Goal: Task Accomplishment & Management: Use online tool/utility

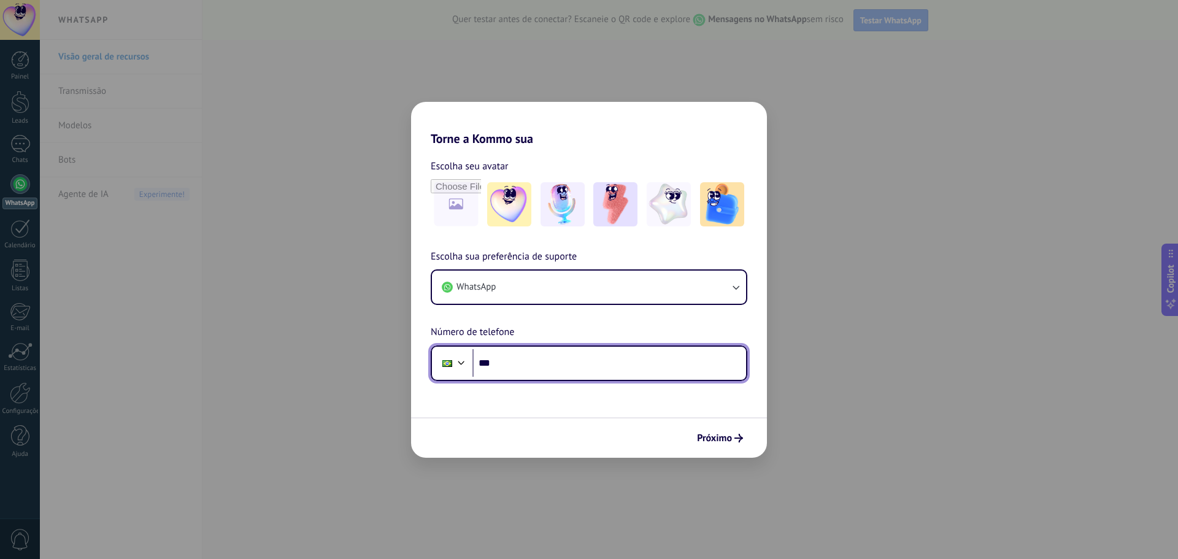
click at [501, 367] on input "***" at bounding box center [609, 363] width 274 height 28
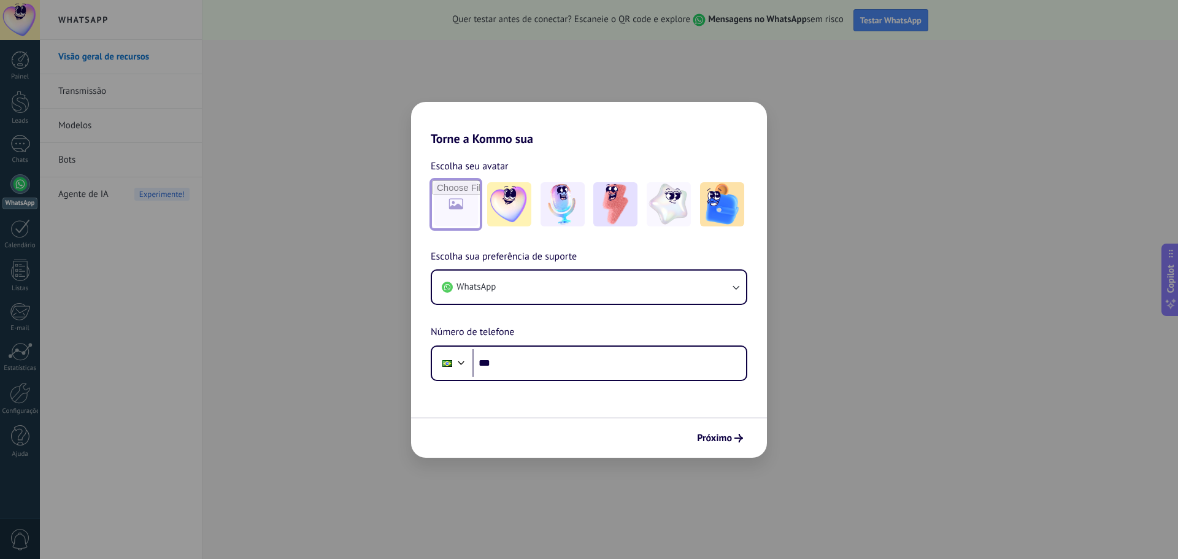
click at [444, 203] on input "file" at bounding box center [456, 204] width 48 height 48
click at [496, 294] on button "WhatsApp" at bounding box center [589, 287] width 314 height 33
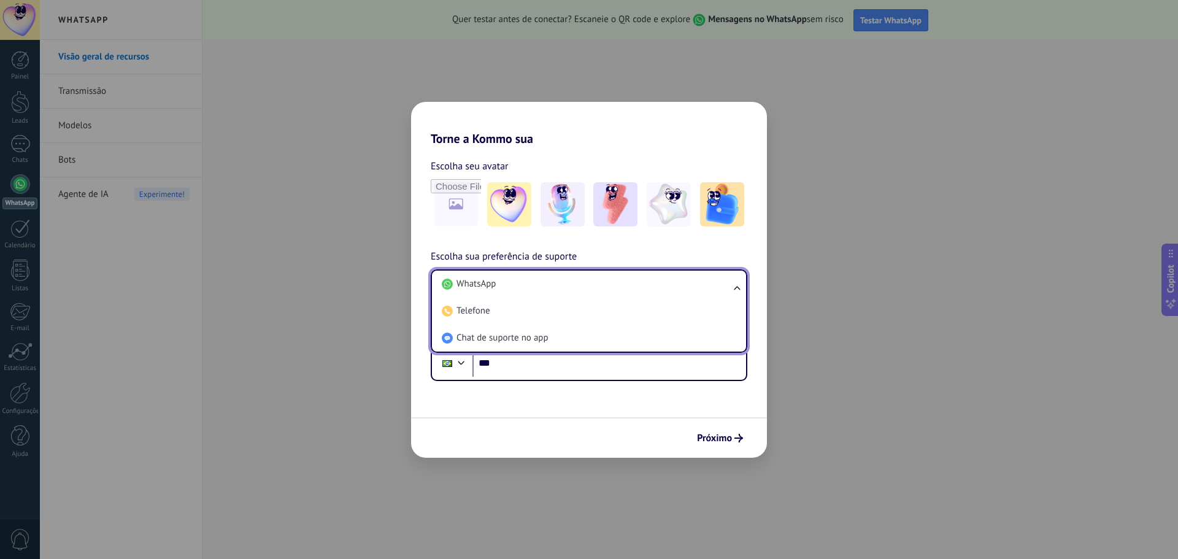
click at [493, 283] on span "WhatsApp" at bounding box center [475, 284] width 39 height 12
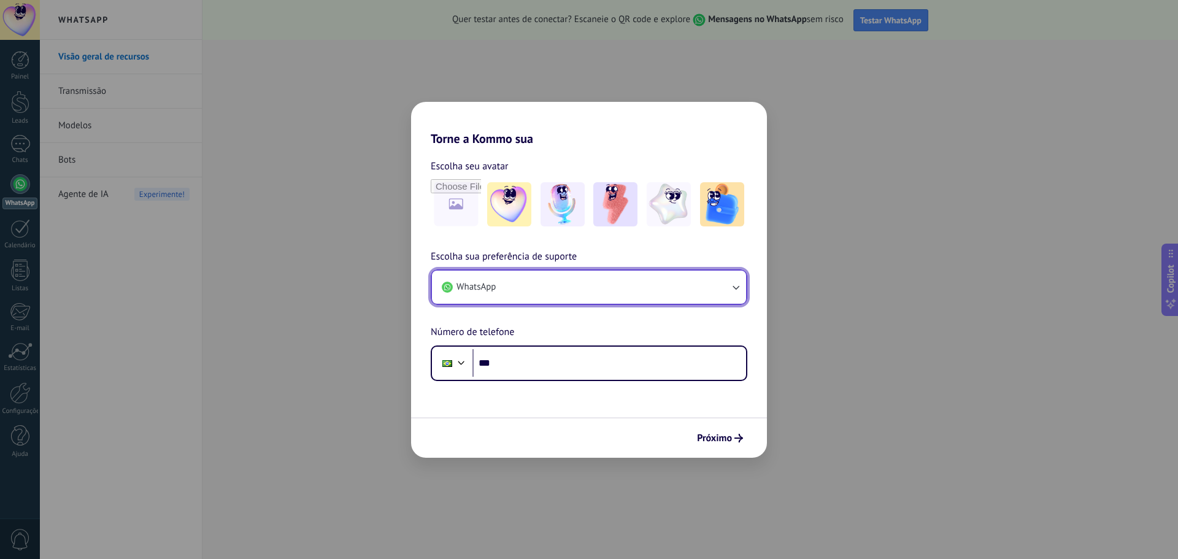
click at [497, 287] on button "WhatsApp" at bounding box center [589, 287] width 314 height 33
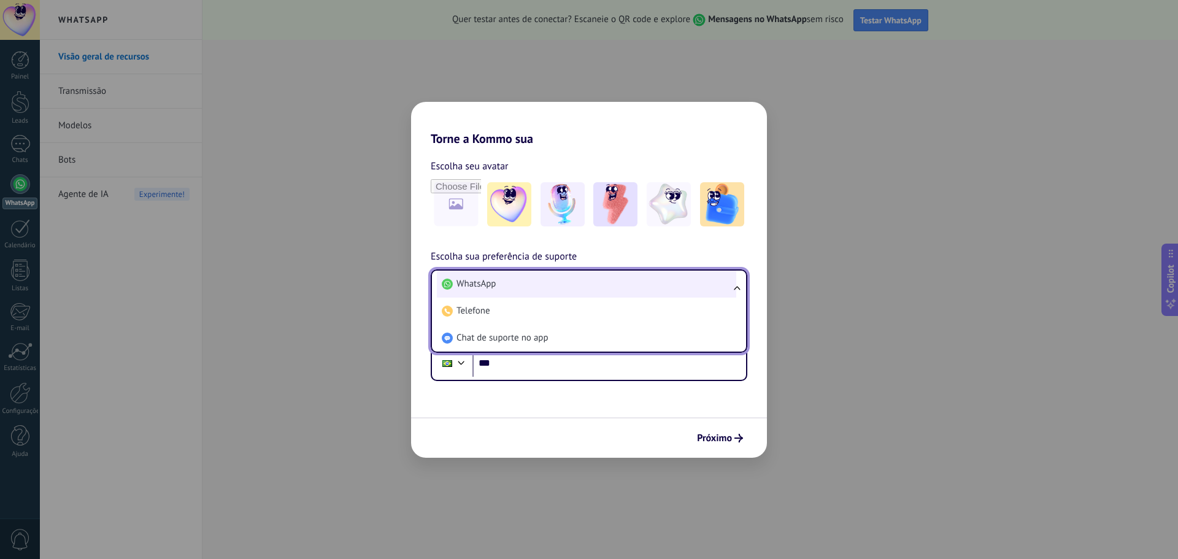
click at [521, 288] on li "WhatsApp" at bounding box center [586, 284] width 299 height 27
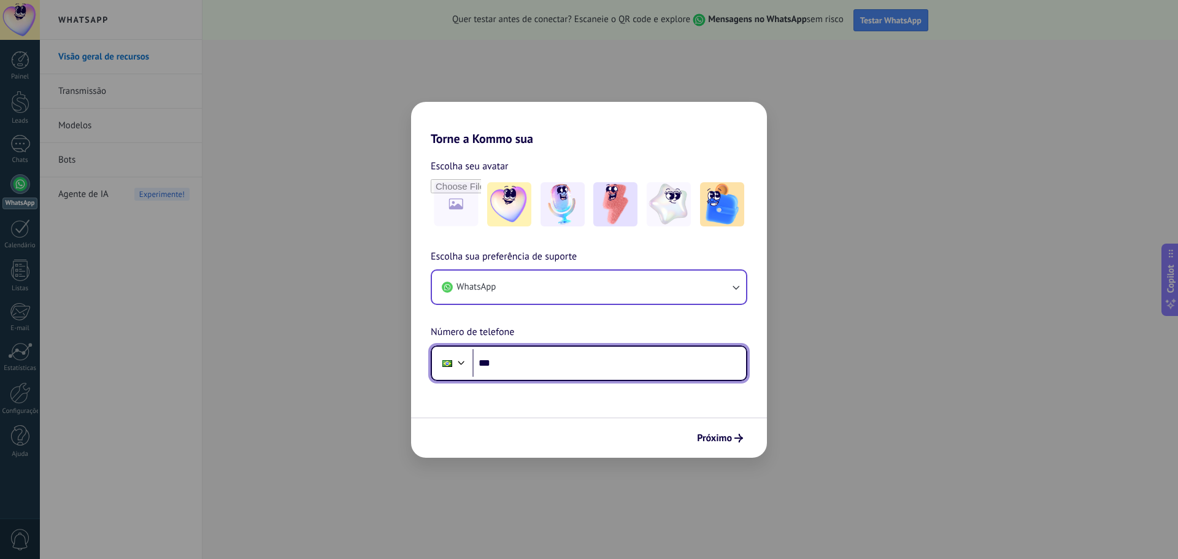
click at [520, 363] on input "***" at bounding box center [609, 363] width 274 height 28
click at [529, 363] on input "********" at bounding box center [609, 363] width 274 height 28
type input "**********"
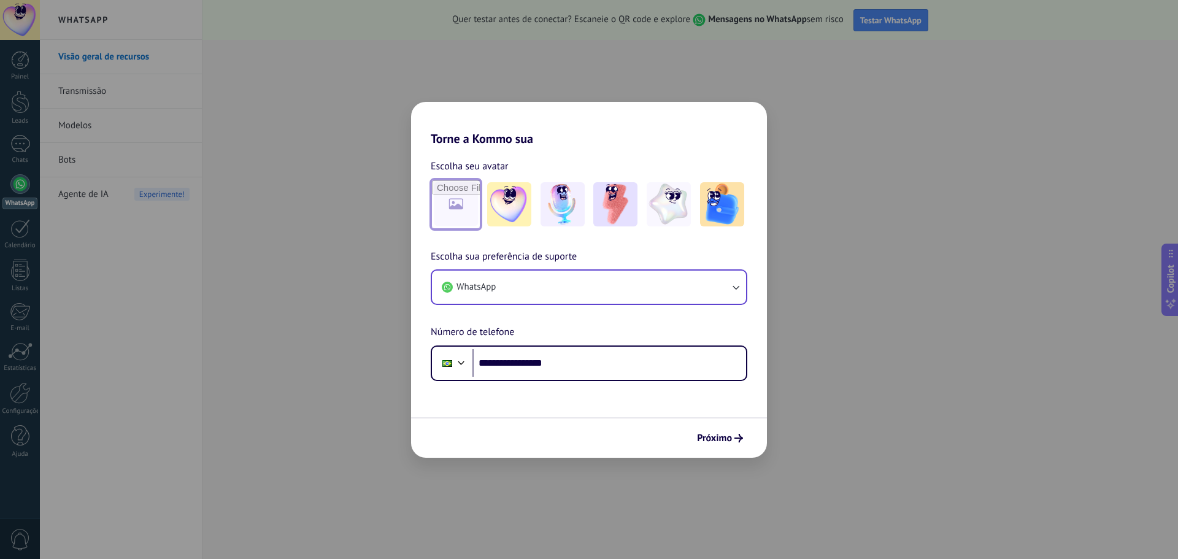
click at [467, 203] on input "file" at bounding box center [456, 204] width 48 height 48
type input "**********"
click at [718, 437] on span "Próximo" at bounding box center [714, 438] width 35 height 9
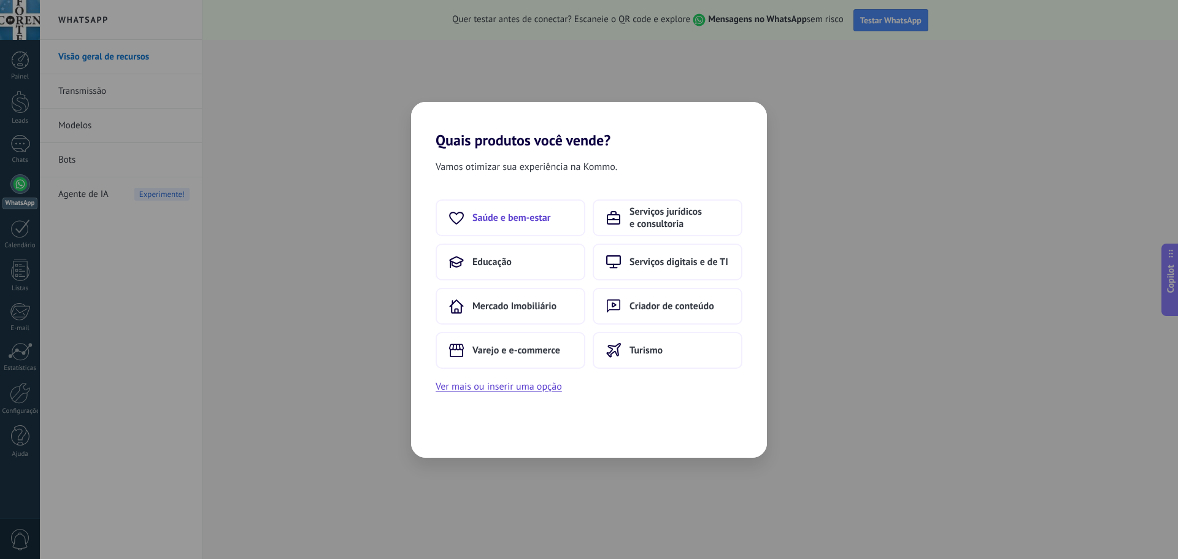
click at [525, 212] on span "Saúde e bem-estar" at bounding box center [511, 218] width 78 height 12
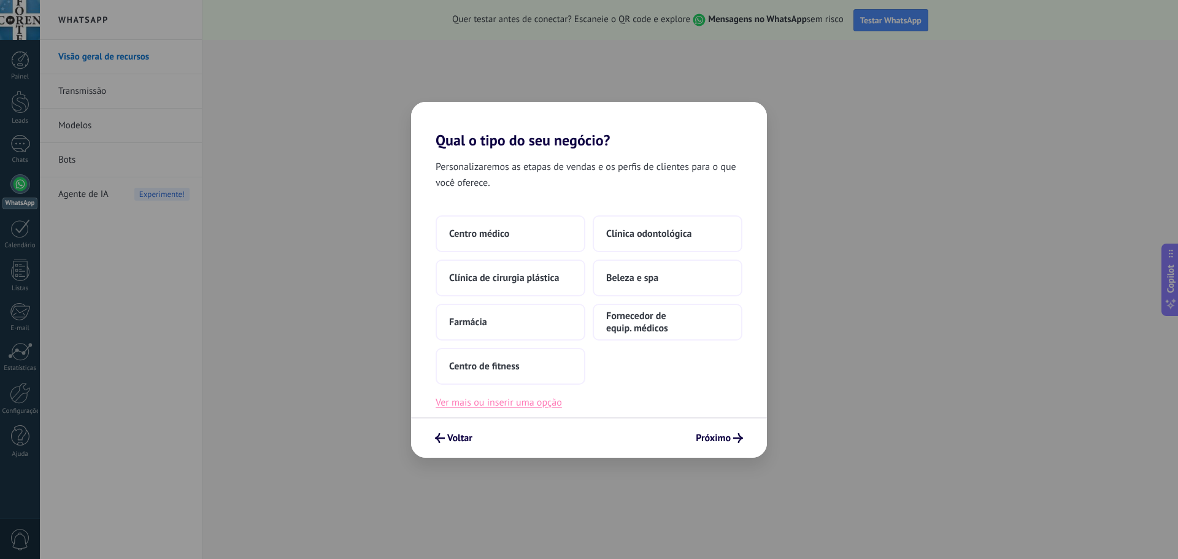
click at [510, 405] on button "Ver mais ou inserir uma opção" at bounding box center [499, 402] width 126 height 16
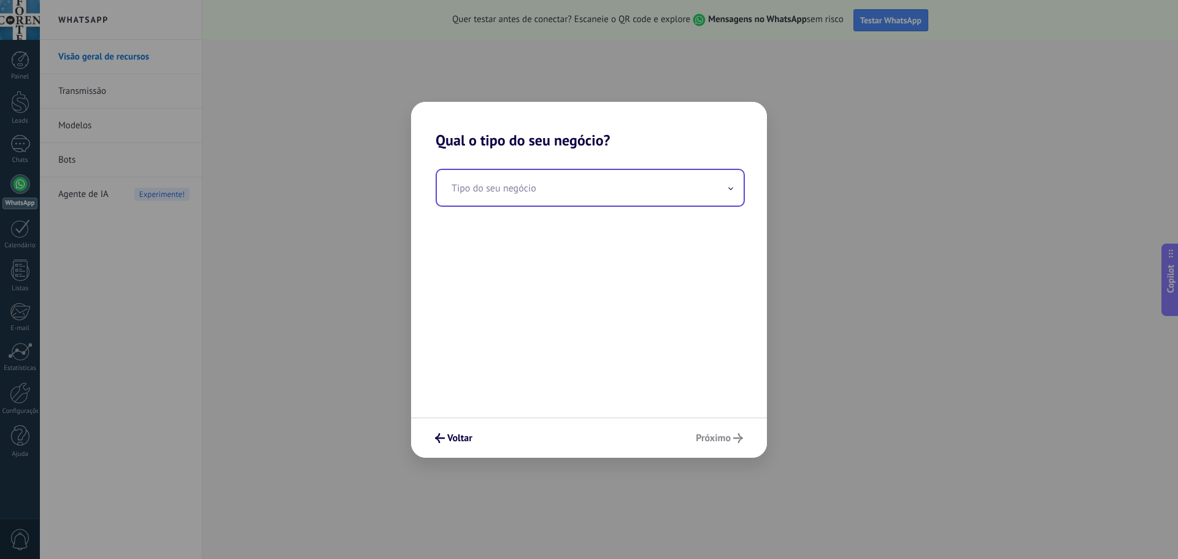
click at [498, 196] on input "text" at bounding box center [590, 188] width 307 height 36
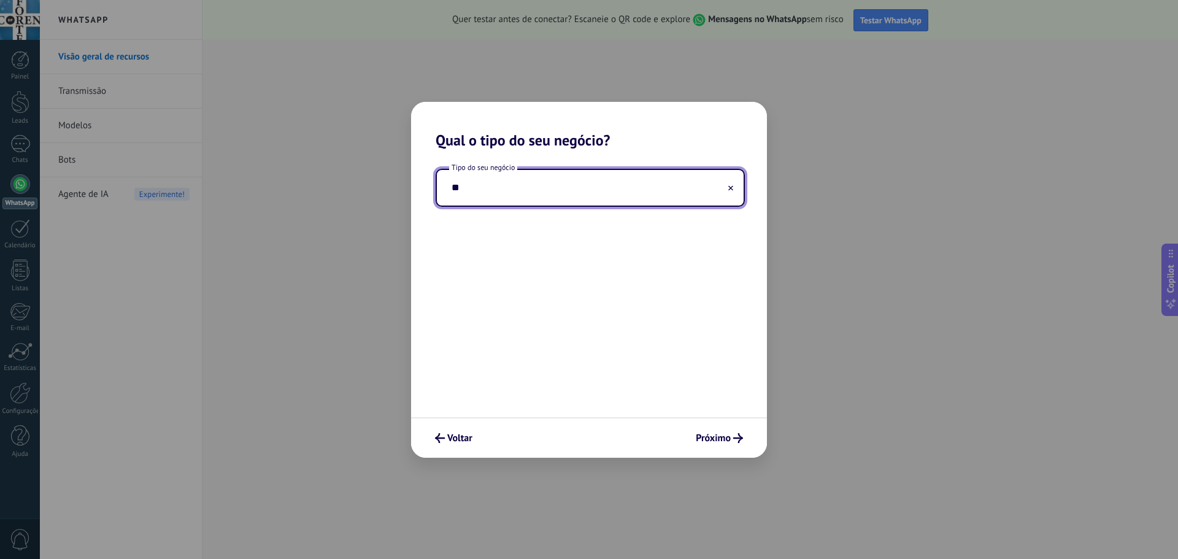
type input "*"
type input "**********"
click at [711, 448] on div "Voltar Próximo" at bounding box center [589, 437] width 356 height 40
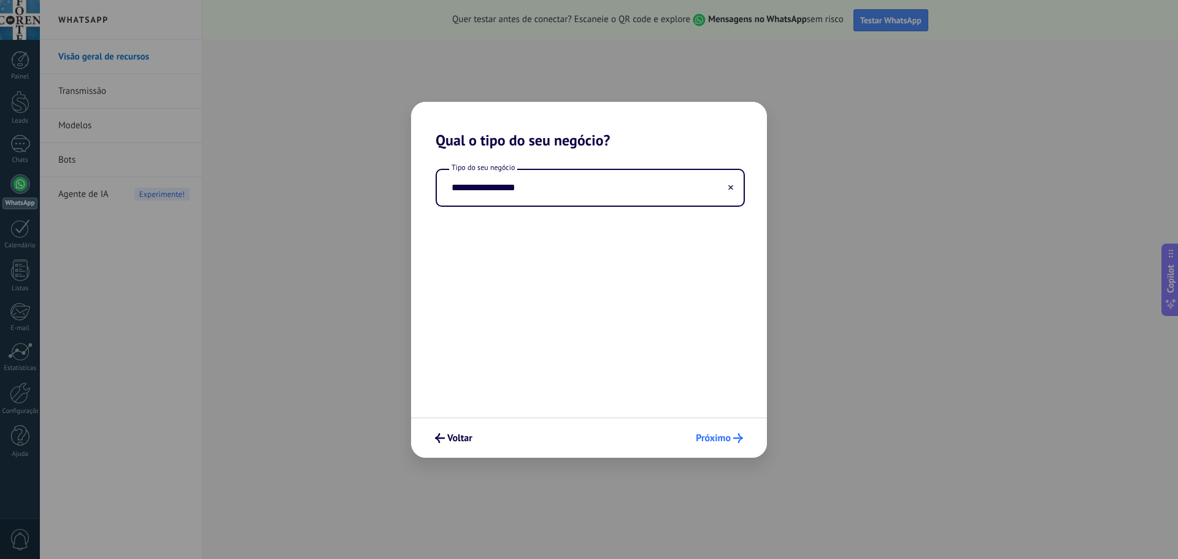
click at [713, 445] on button "Próximo" at bounding box center [719, 438] width 58 height 21
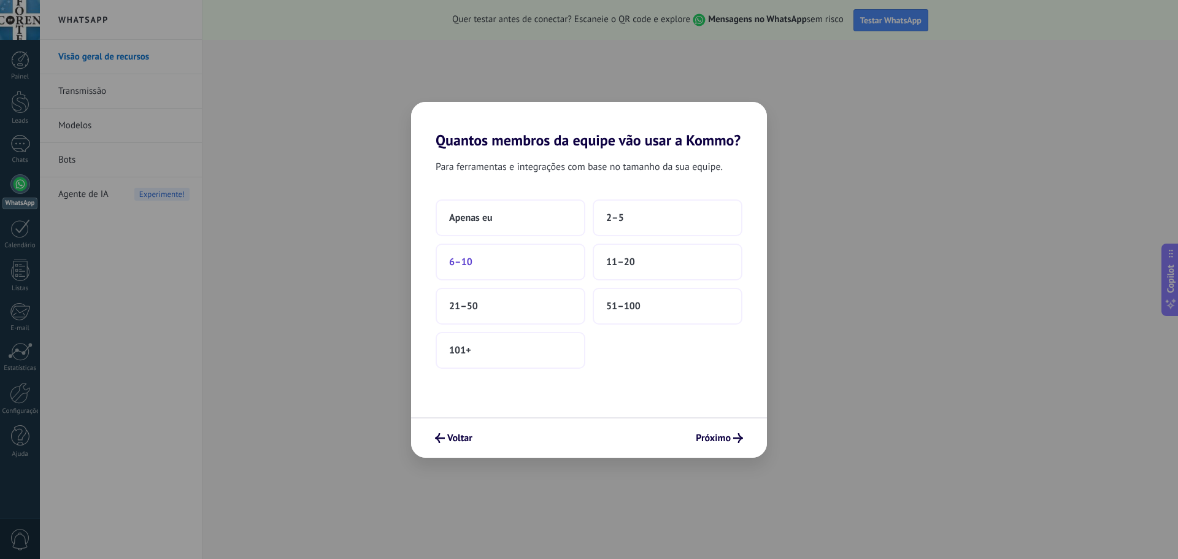
click at [487, 265] on button "6–10" at bounding box center [511, 262] width 150 height 37
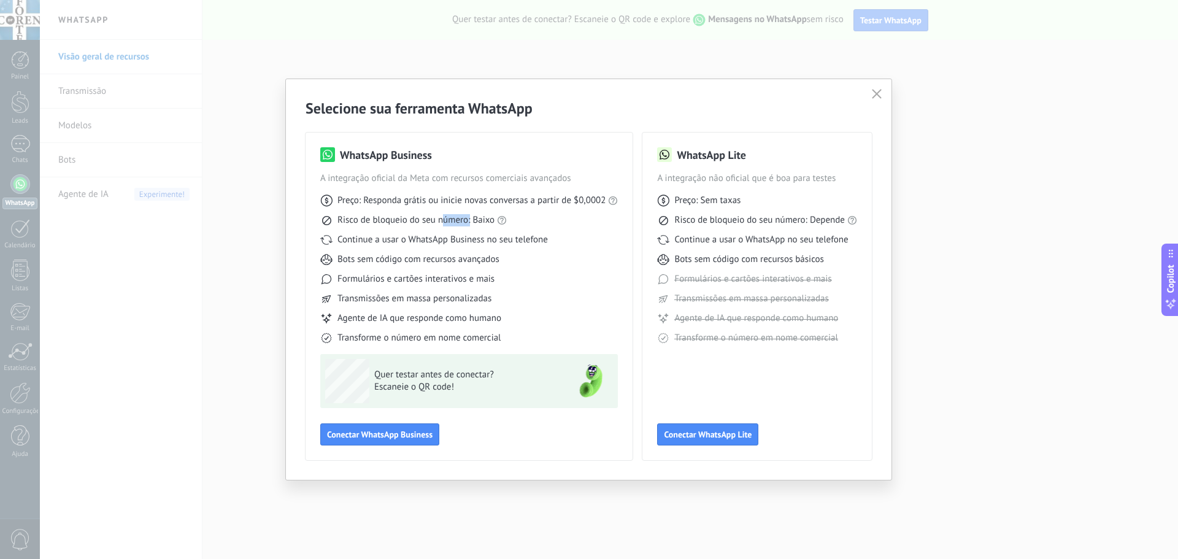
drag, startPoint x: 445, startPoint y: 222, endPoint x: 470, endPoint y: 226, distance: 24.9
click at [470, 226] on div "Preço: Responda grátis ou inicie novas conversas a partir de $0,0002 Risco de b…" at bounding box center [469, 265] width 298 height 160
click at [367, 252] on div "Preço: Responda grátis ou inicie novas conversas a partir de $0,0002 Risco de b…" at bounding box center [469, 265] width 298 height 160
drag, startPoint x: 356, startPoint y: 239, endPoint x: 512, endPoint y: 247, distance: 156.0
click at [497, 244] on span "Continue a usar o WhatsApp Business no seu telefone" at bounding box center [442, 240] width 210 height 12
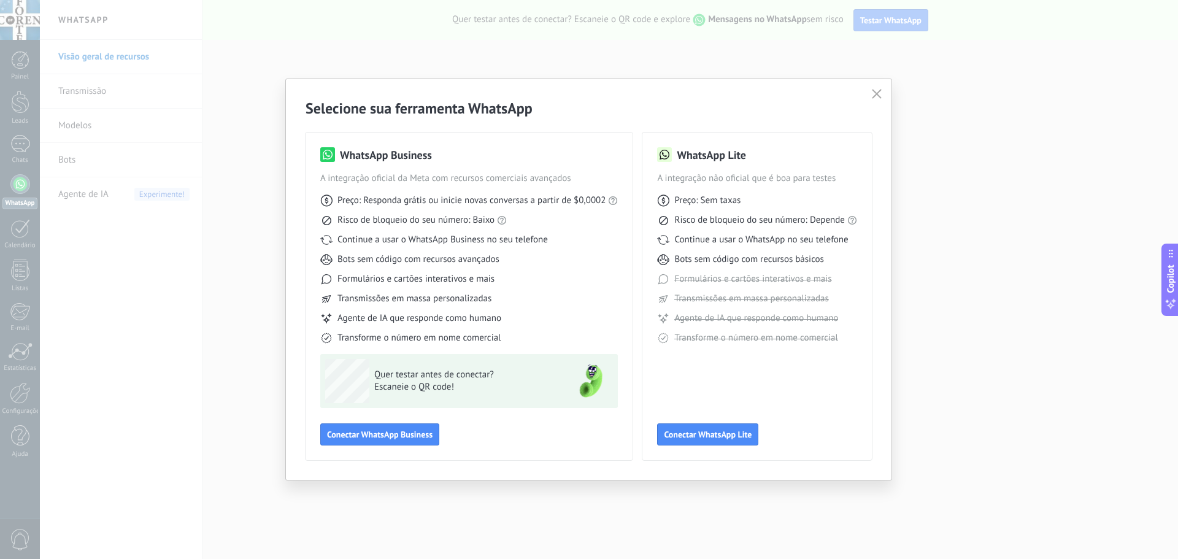
click at [520, 247] on div "Preço: Responda grátis ou inicie novas conversas a partir de $0,0002 Risco de b…" at bounding box center [469, 265] width 298 height 160
drag, startPoint x: 345, startPoint y: 260, endPoint x: 497, endPoint y: 266, distance: 152.3
click at [497, 266] on div "Preço: Responda grátis ou inicie novas conversas a partir de $0,0002 Risco de b…" at bounding box center [469, 265] width 298 height 160
click at [603, 235] on div "Continue a usar o WhatsApp Business no seu telefone" at bounding box center [469, 240] width 298 height 12
drag, startPoint x: 685, startPoint y: 196, endPoint x: 795, endPoint y: 201, distance: 110.5
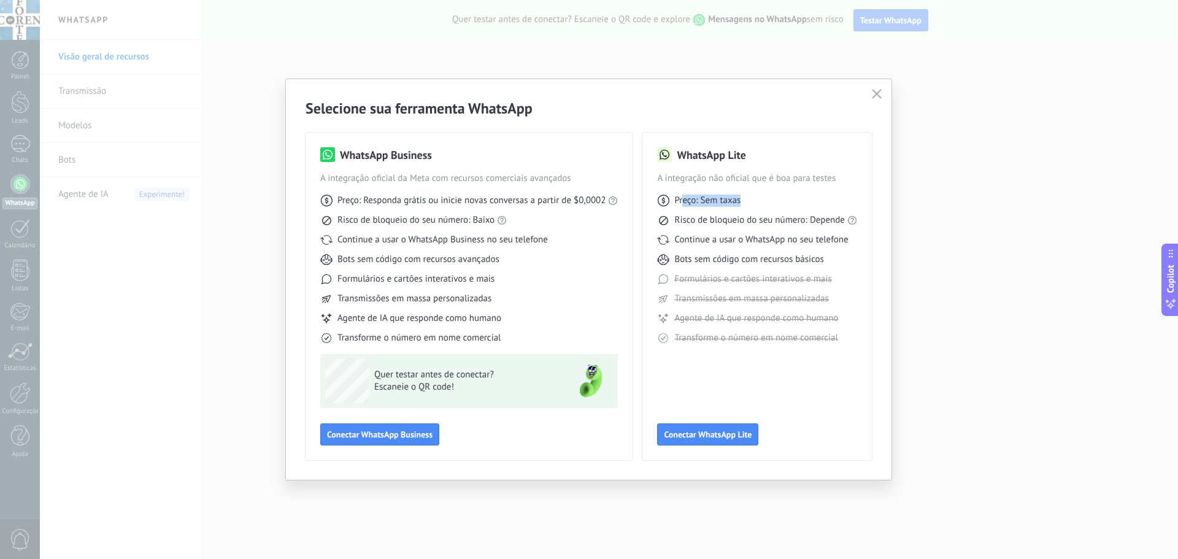
click at [795, 201] on div "Preço: Sem taxas" at bounding box center [757, 200] width 200 height 12
click at [805, 216] on span "Risco de bloqueio do seu número: Depende" at bounding box center [759, 220] width 171 height 12
drag, startPoint x: 690, startPoint y: 221, endPoint x: 811, endPoint y: 226, distance: 121.6
click at [811, 226] on span "Risco de bloqueio do seu número: Depende" at bounding box center [759, 220] width 171 height 12
click at [802, 226] on div "Preço: Sem taxas Risco de bloqueio do seu número: Depende Continue a usar o Wha…" at bounding box center [757, 265] width 200 height 160
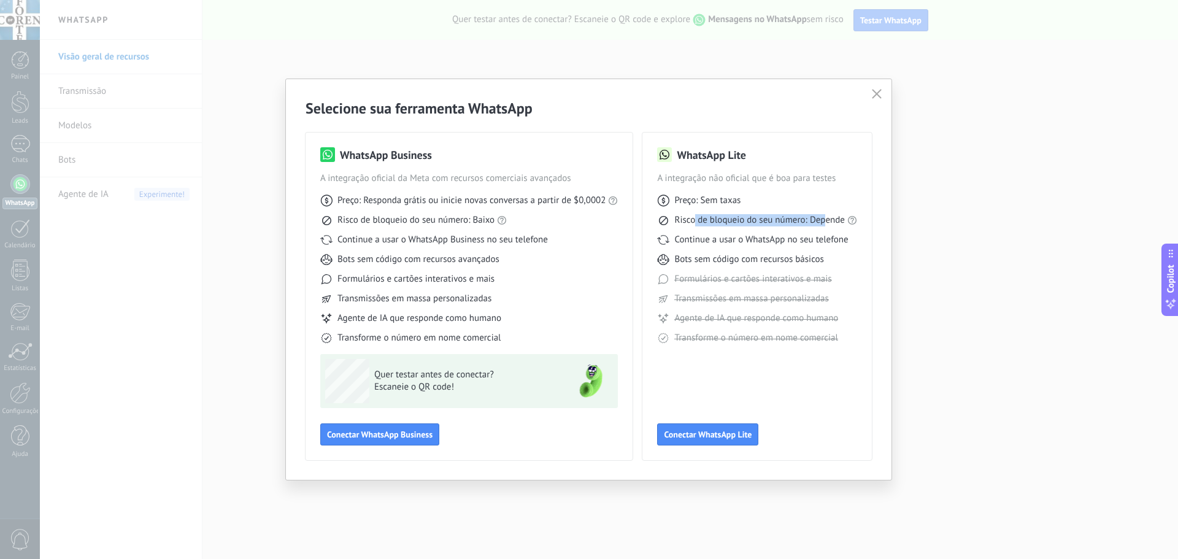
drag, startPoint x: 696, startPoint y: 220, endPoint x: 828, endPoint y: 221, distance: 131.3
click at [828, 221] on span "Risco de bloqueio do seu número: Depende" at bounding box center [759, 220] width 171 height 12
drag, startPoint x: 722, startPoint y: 242, endPoint x: 834, endPoint y: 245, distance: 112.3
click at [828, 244] on span "Continue a usar o WhatsApp no seu telefone" at bounding box center [761, 240] width 174 height 12
click at [837, 246] on div "Preço: Sem taxas Risco de bloqueio do seu número: Depende Continue a usar o Wha…" at bounding box center [757, 265] width 200 height 160
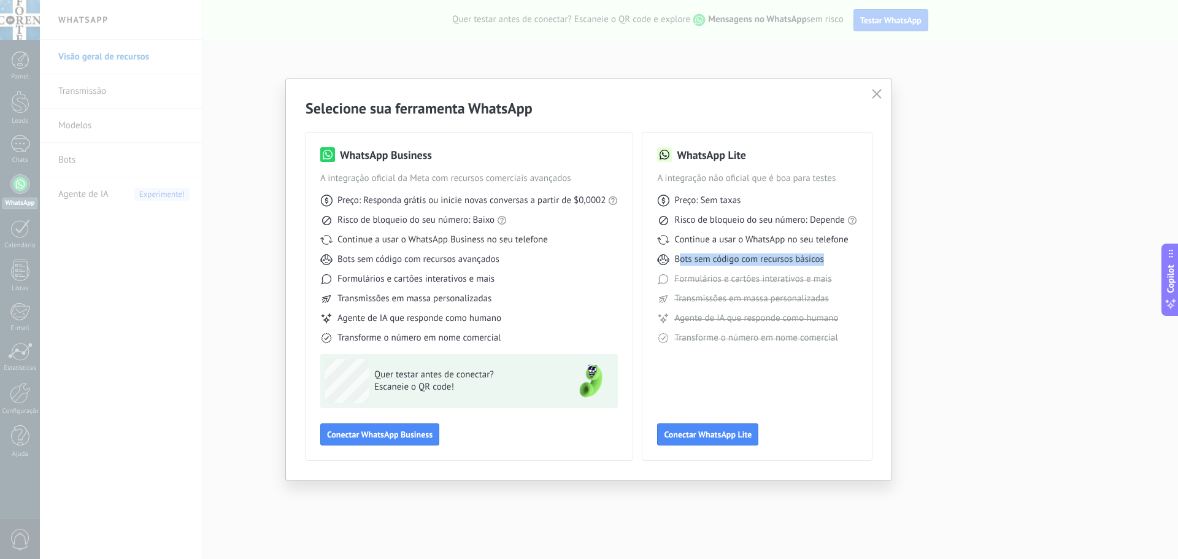
drag, startPoint x: 682, startPoint y: 256, endPoint x: 825, endPoint y: 264, distance: 142.6
click at [823, 264] on span "Bots sem código com recursos básicos" at bounding box center [748, 259] width 149 height 12
click at [829, 261] on div "Bots sem código com recursos básicos" at bounding box center [757, 259] width 200 height 12
drag, startPoint x: 721, startPoint y: 260, endPoint x: 791, endPoint y: 261, distance: 69.9
click at [787, 261] on span "Bots sem código com recursos básicos" at bounding box center [748, 259] width 149 height 12
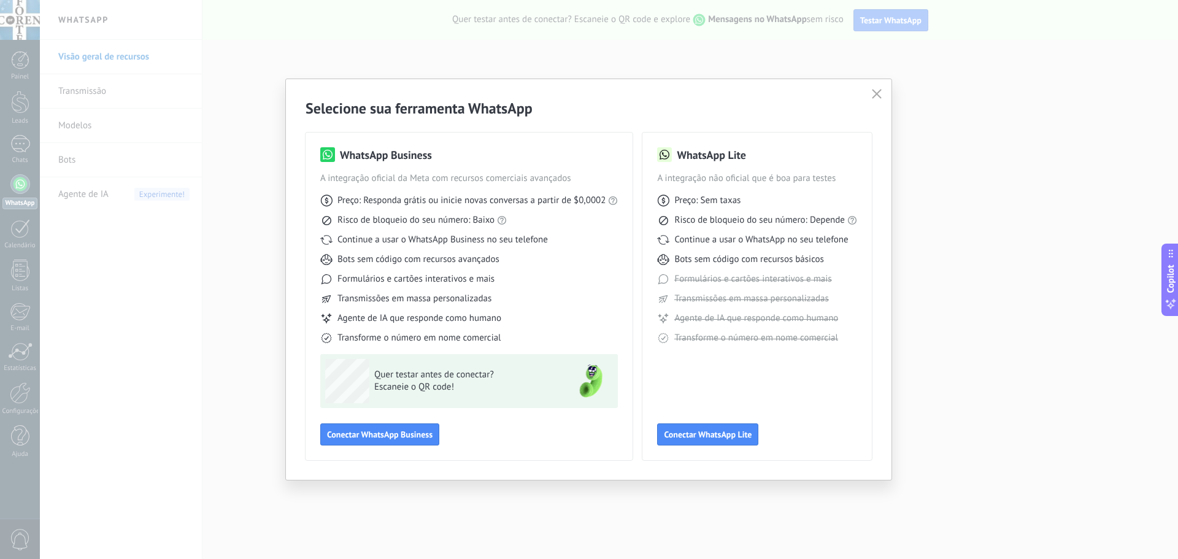
click at [802, 260] on span "Bots sem código com recursos básicos" at bounding box center [748, 259] width 149 height 12
click at [879, 91] on use "button" at bounding box center [876, 93] width 9 height 9
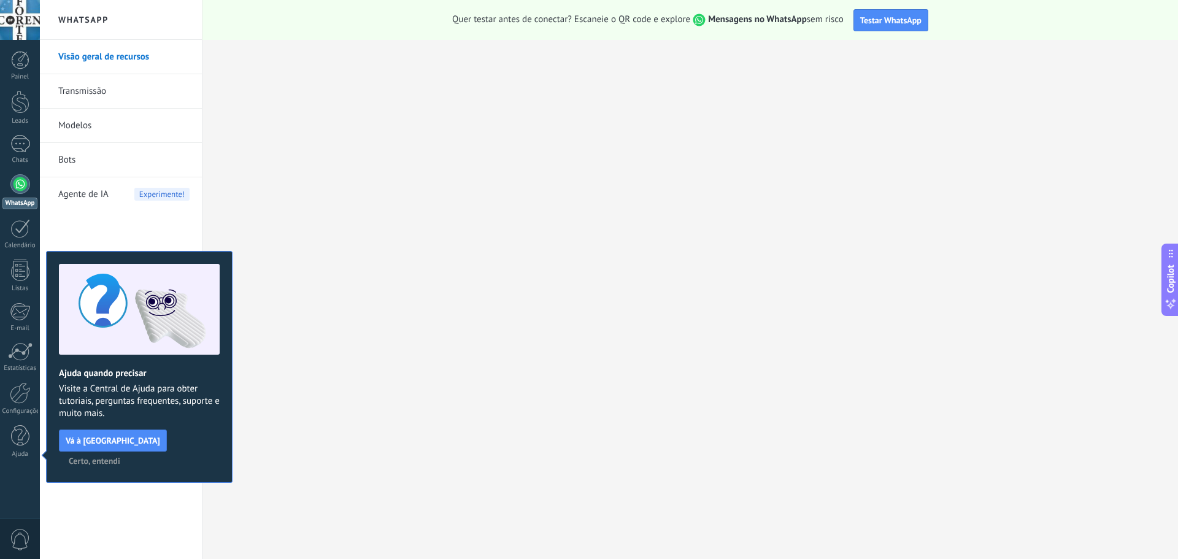
click at [120, 456] on span "Certo, entendi" at bounding box center [95, 460] width 52 height 9
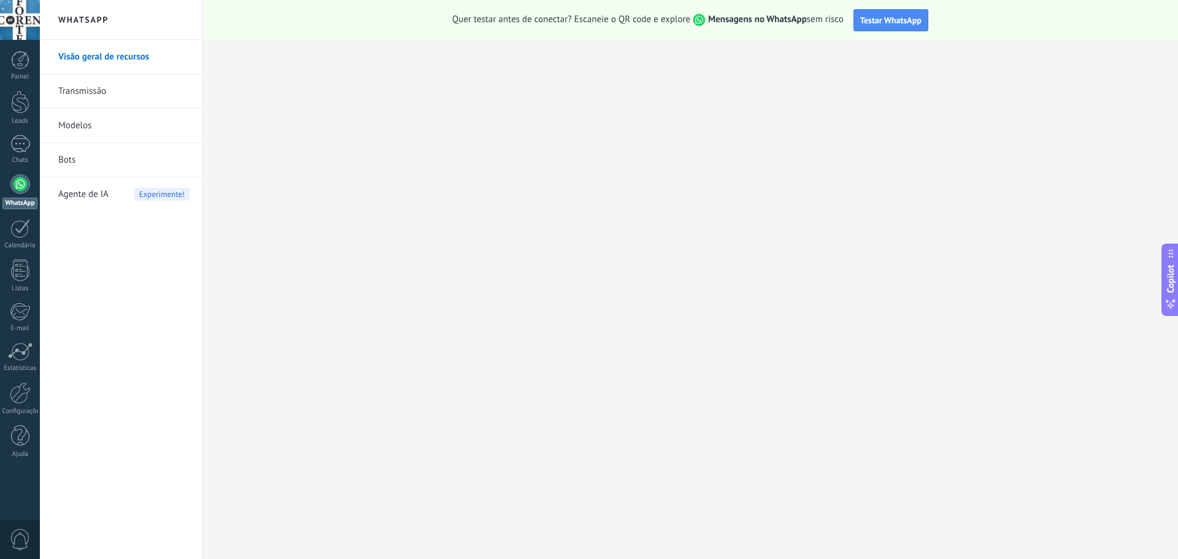
click at [118, 57] on link "Visão geral de recursos" at bounding box center [123, 57] width 131 height 34
